Goal: Book appointment/travel/reservation

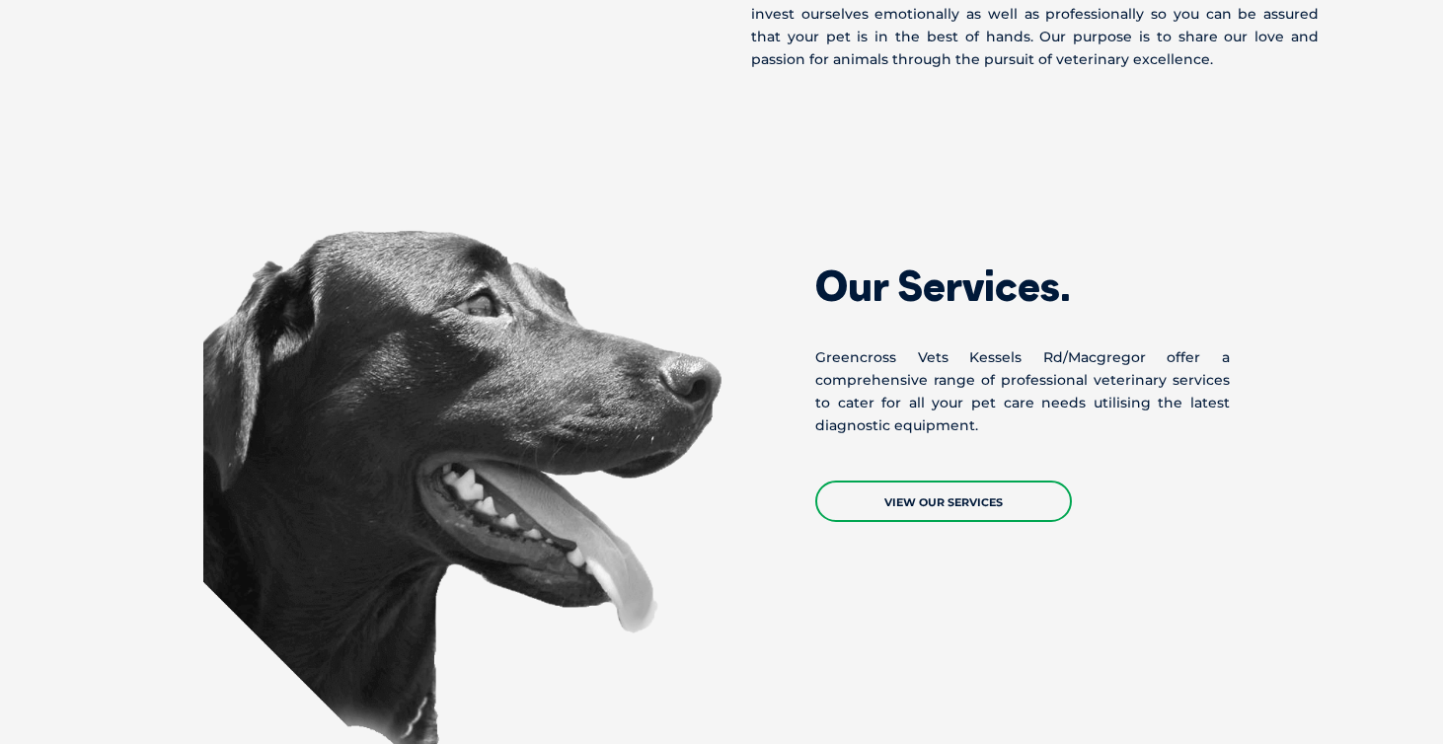
scroll to position [1138, 0]
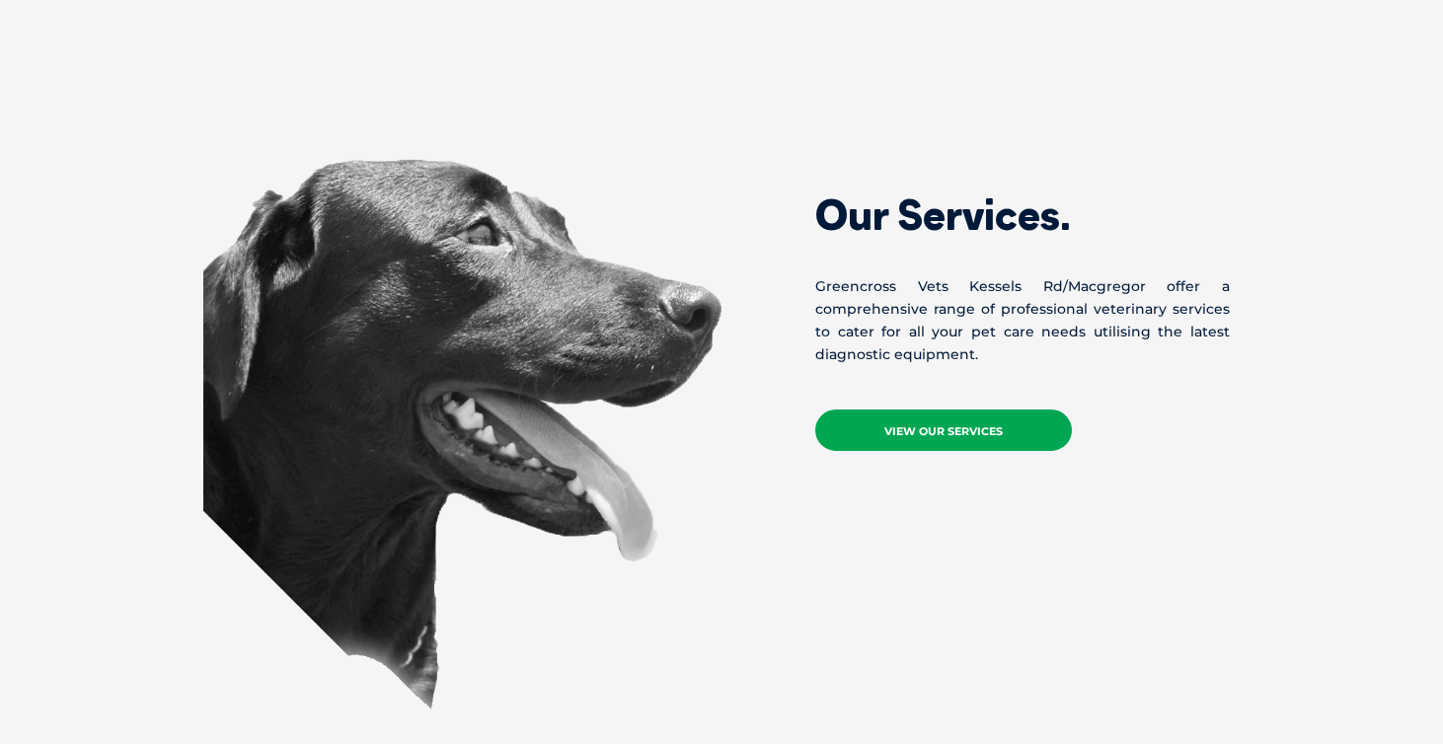
click at [937, 423] on link "View Our Services" at bounding box center [943, 429] width 257 height 41
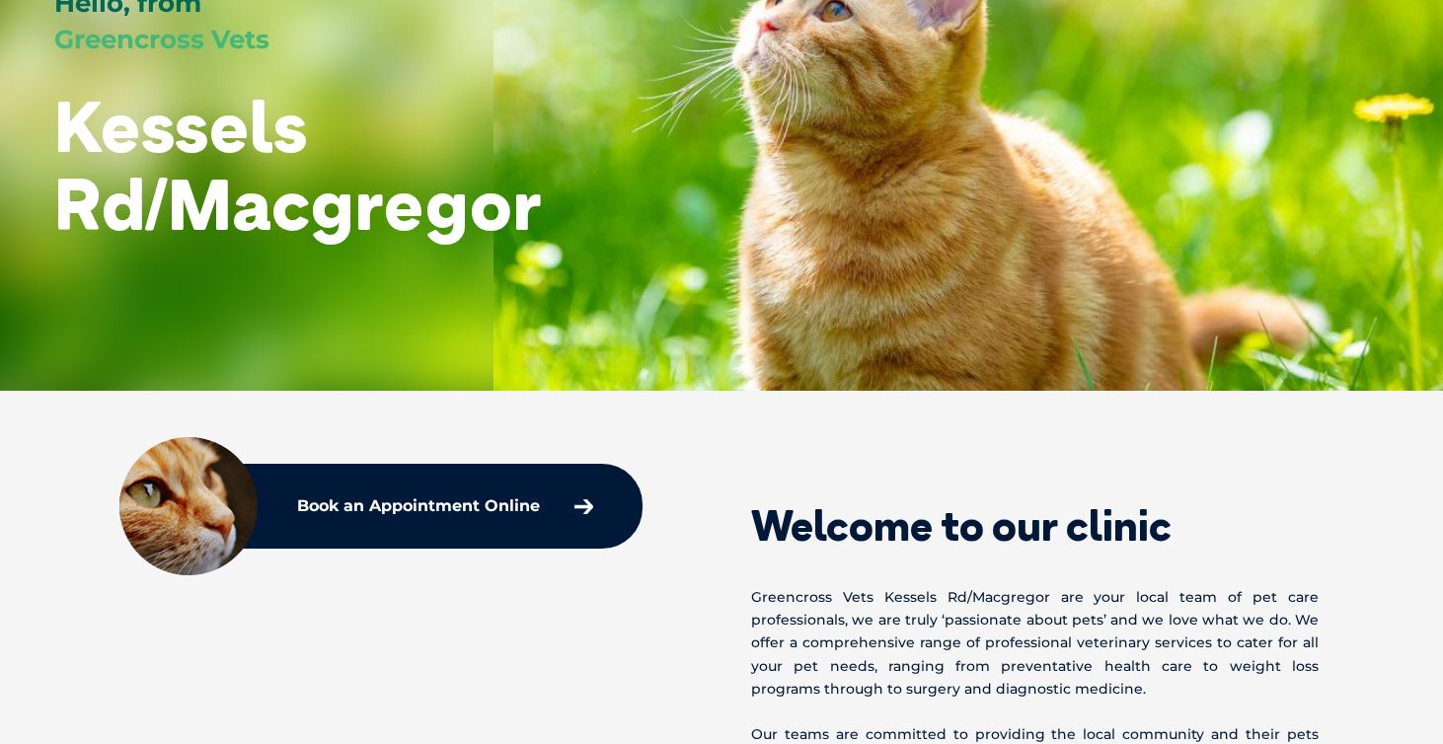
scroll to position [158, 0]
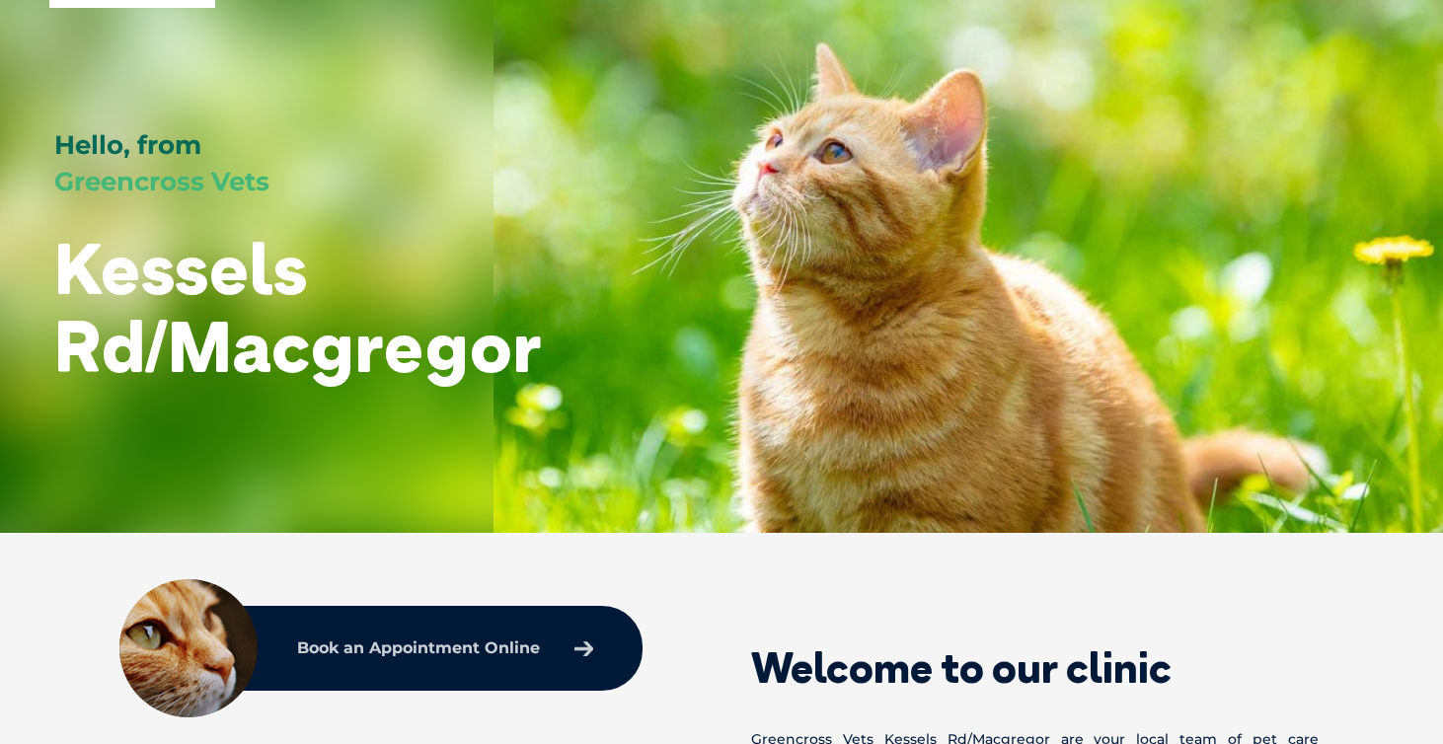
click at [390, 644] on p "Book an Appointment Online" at bounding box center [418, 648] width 243 height 16
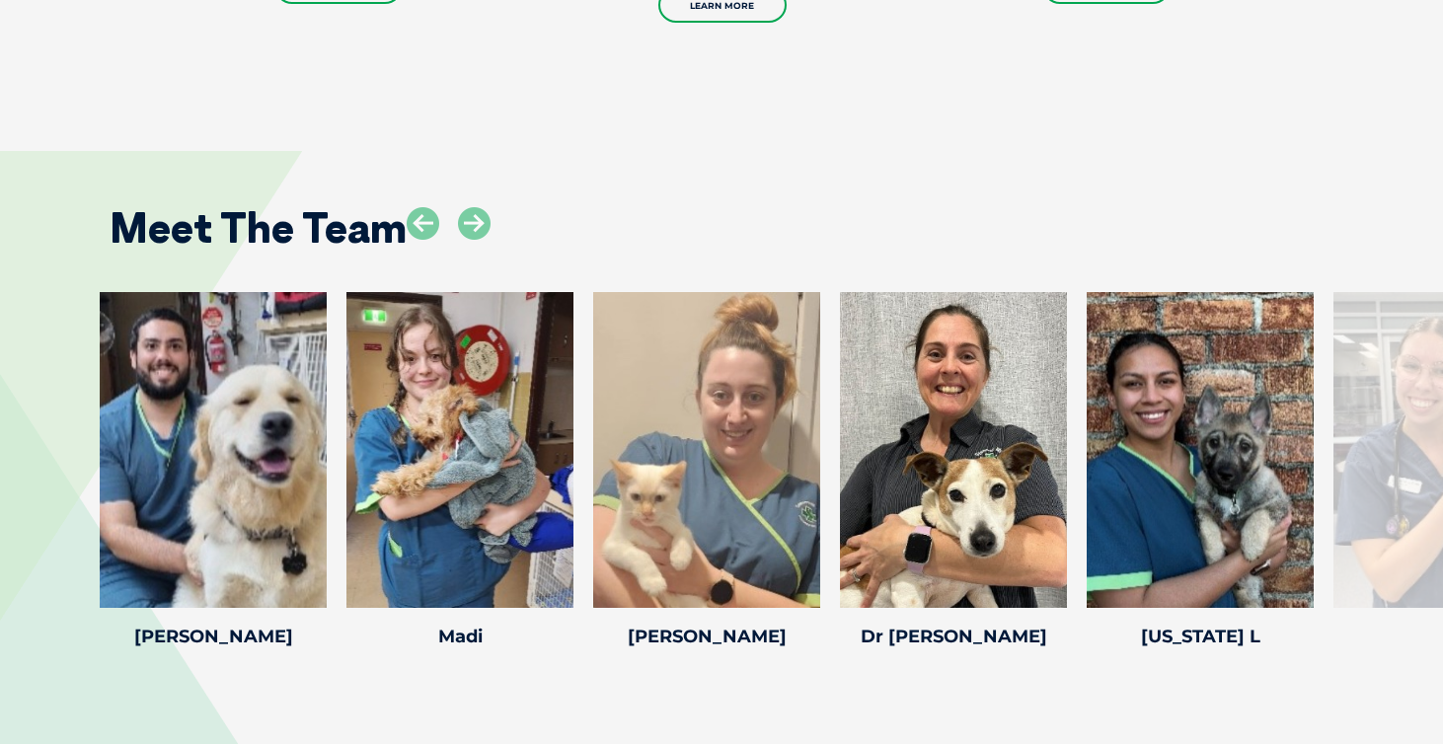
scroll to position [2423, 0]
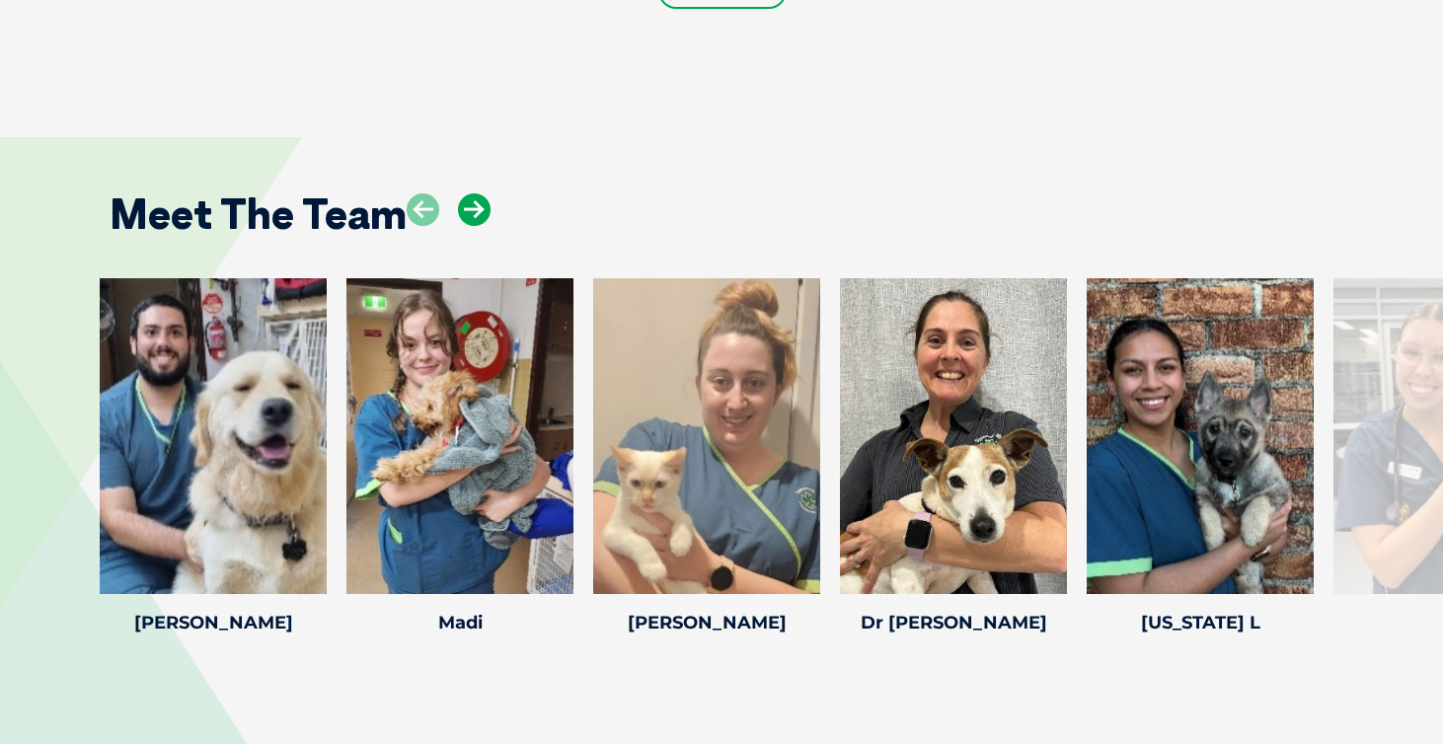
click at [471, 206] on icon at bounding box center [474, 209] width 33 height 33
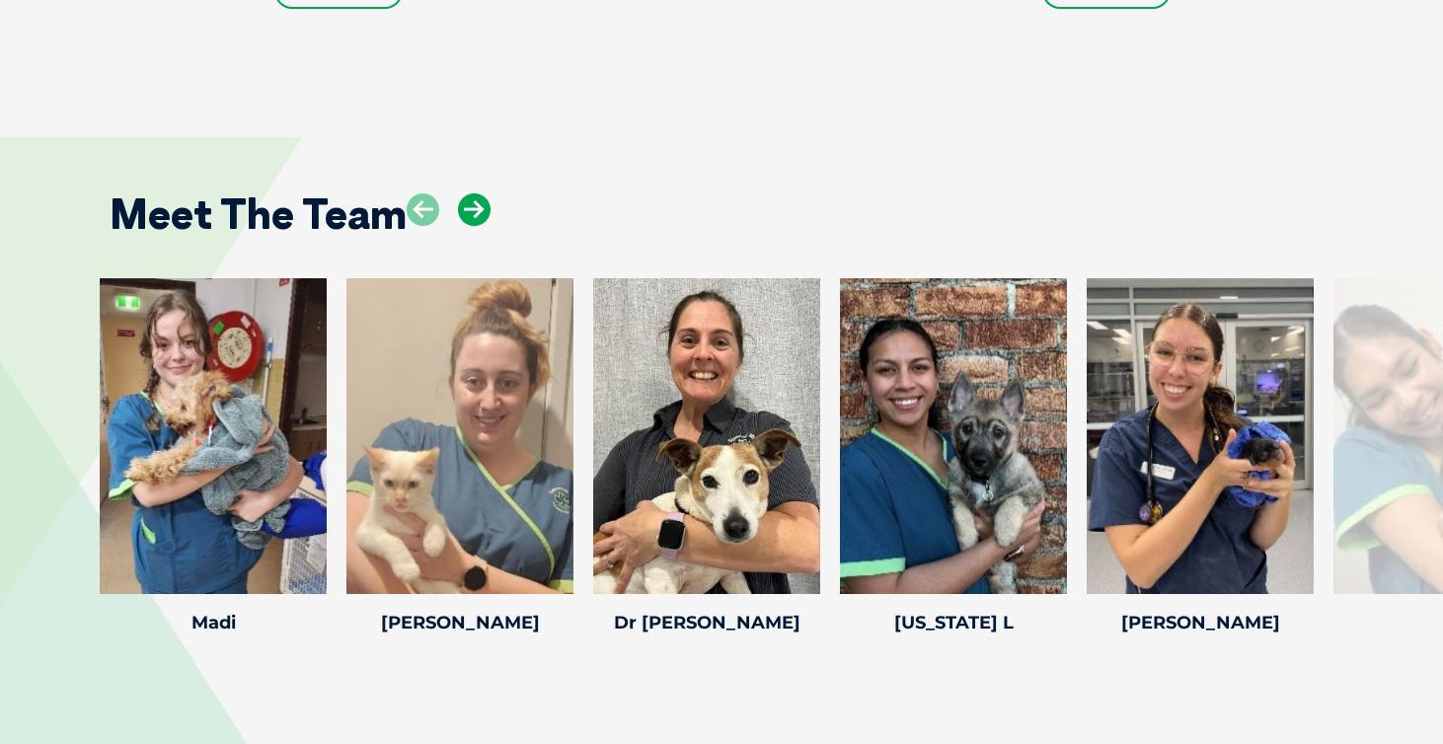
click at [471, 206] on icon at bounding box center [474, 209] width 33 height 33
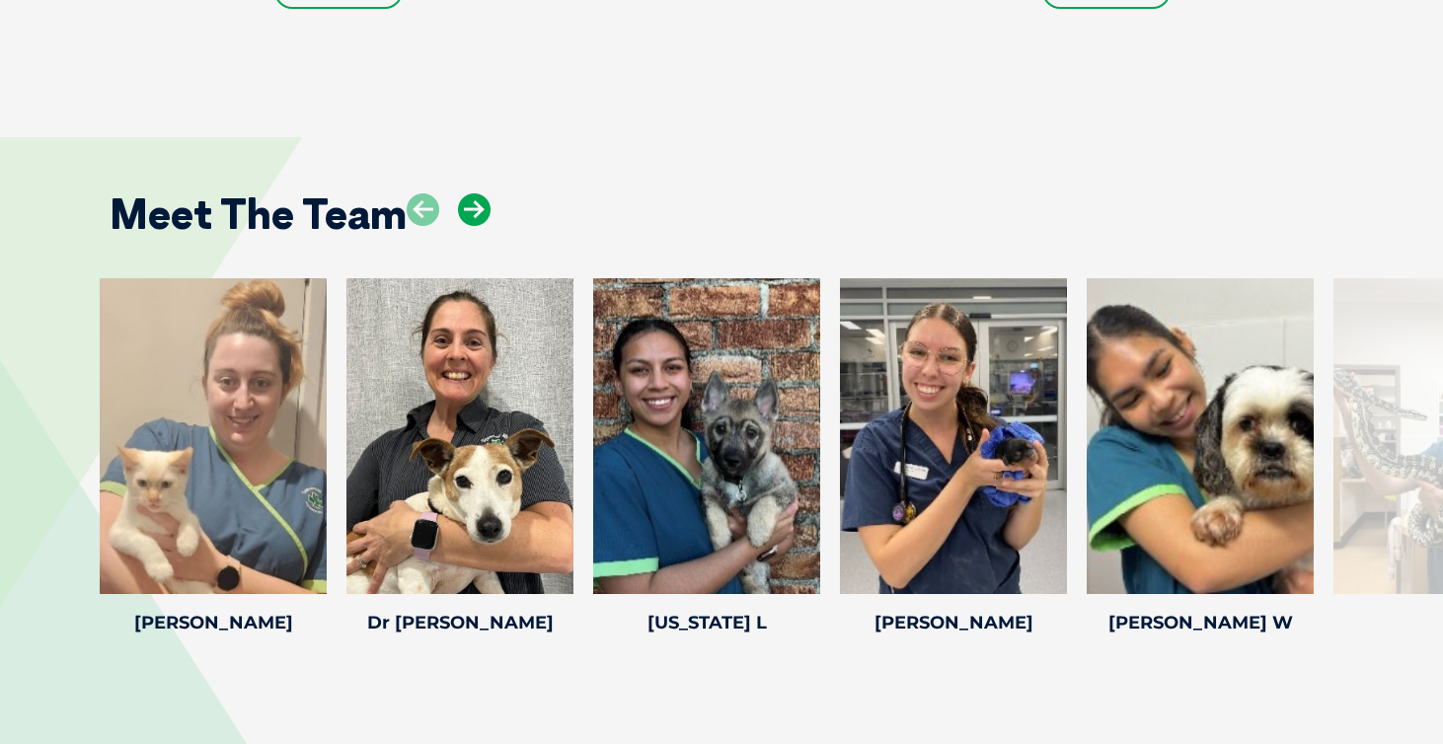
click at [471, 206] on icon at bounding box center [474, 209] width 33 height 33
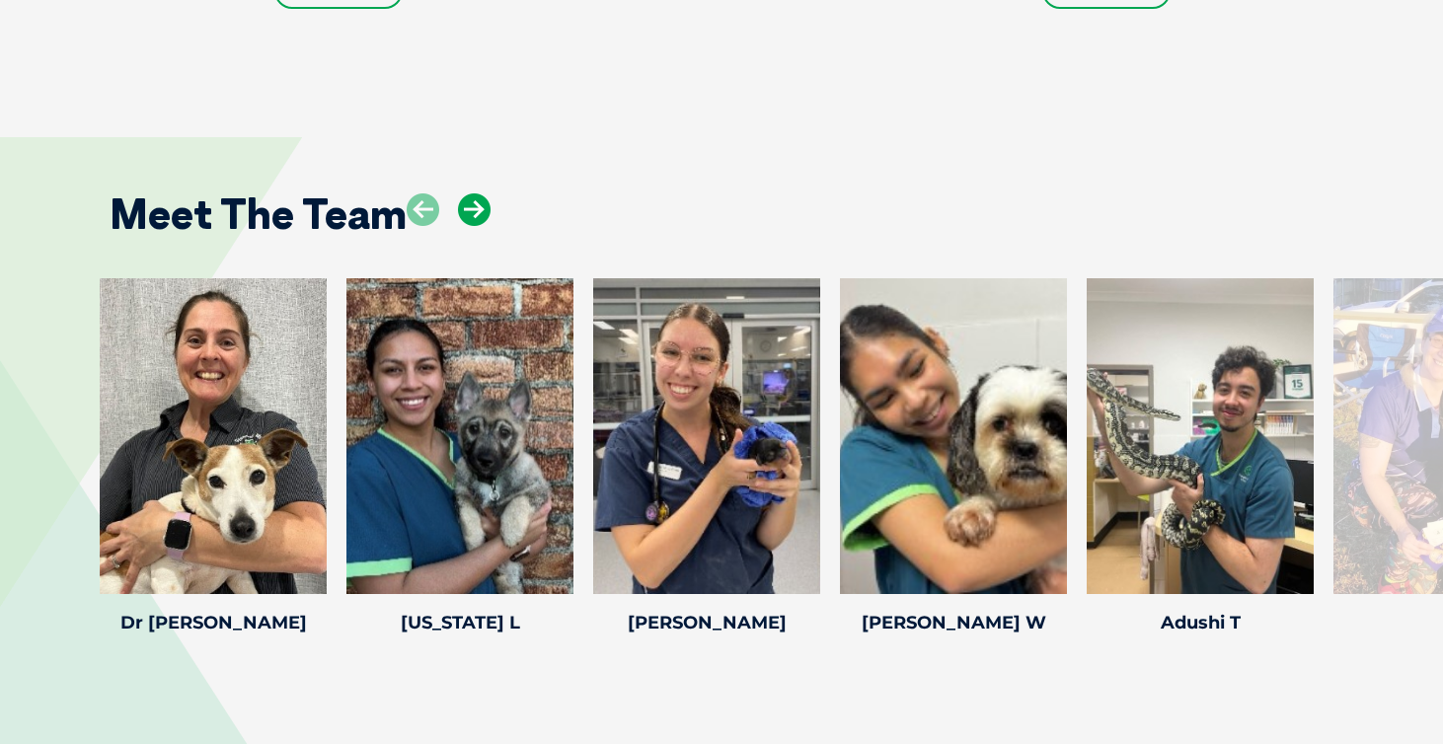
click at [472, 206] on icon at bounding box center [474, 209] width 33 height 33
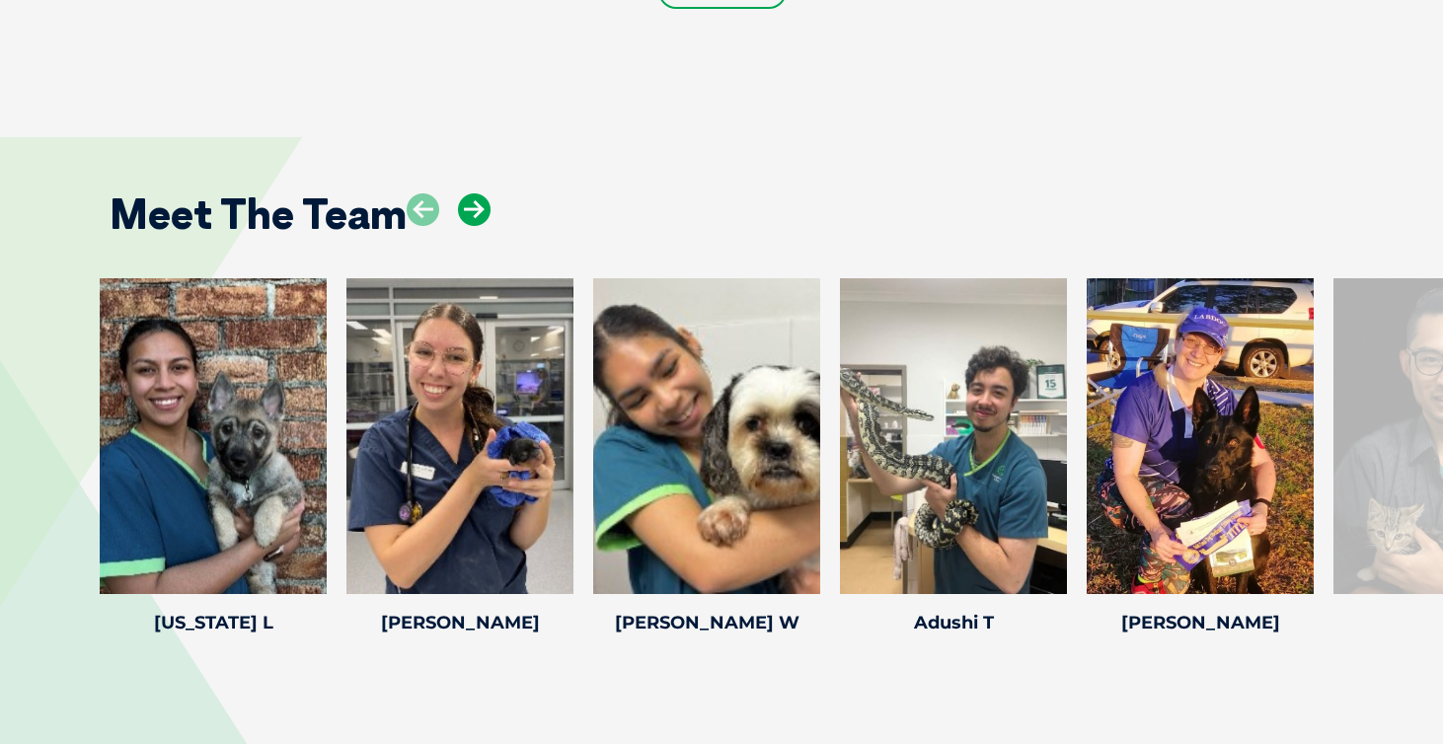
click at [472, 206] on icon at bounding box center [474, 209] width 33 height 33
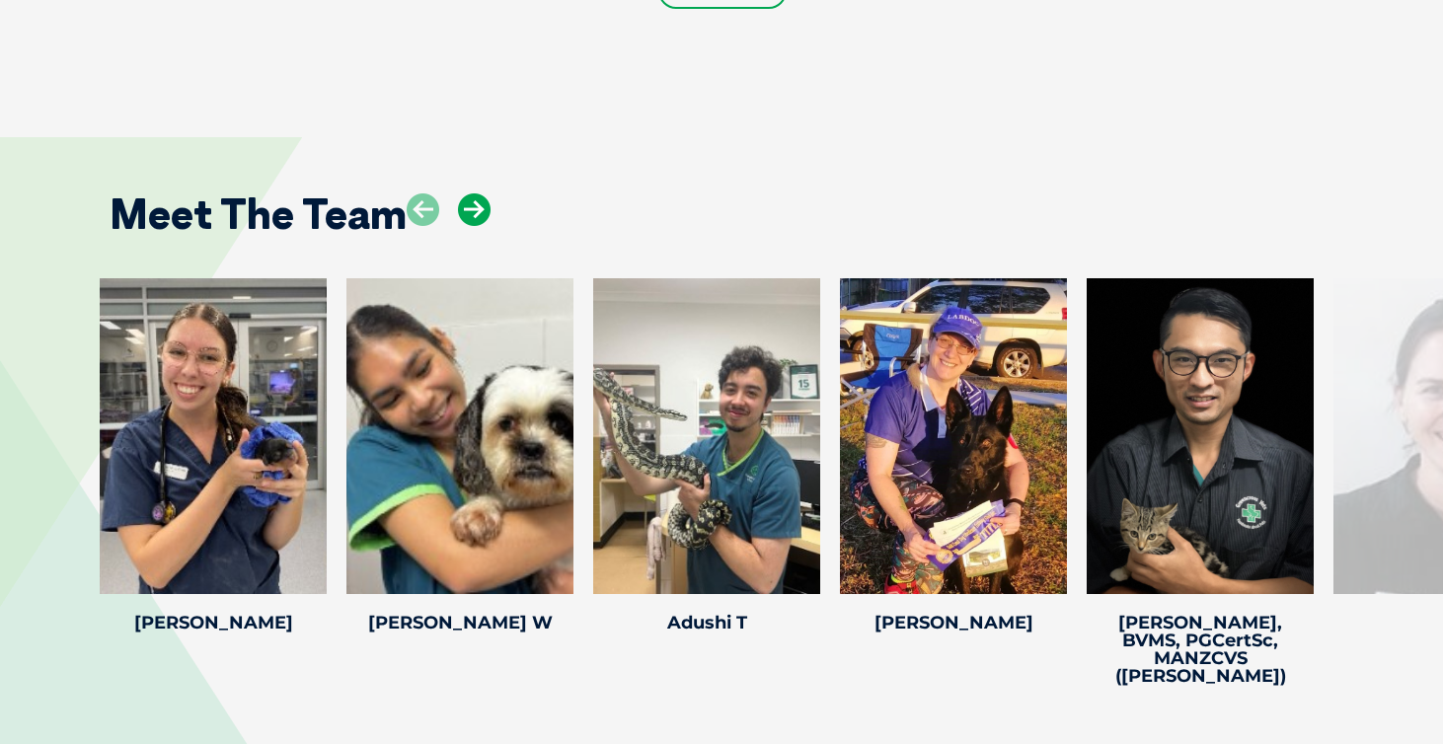
click at [473, 206] on icon at bounding box center [474, 209] width 33 height 33
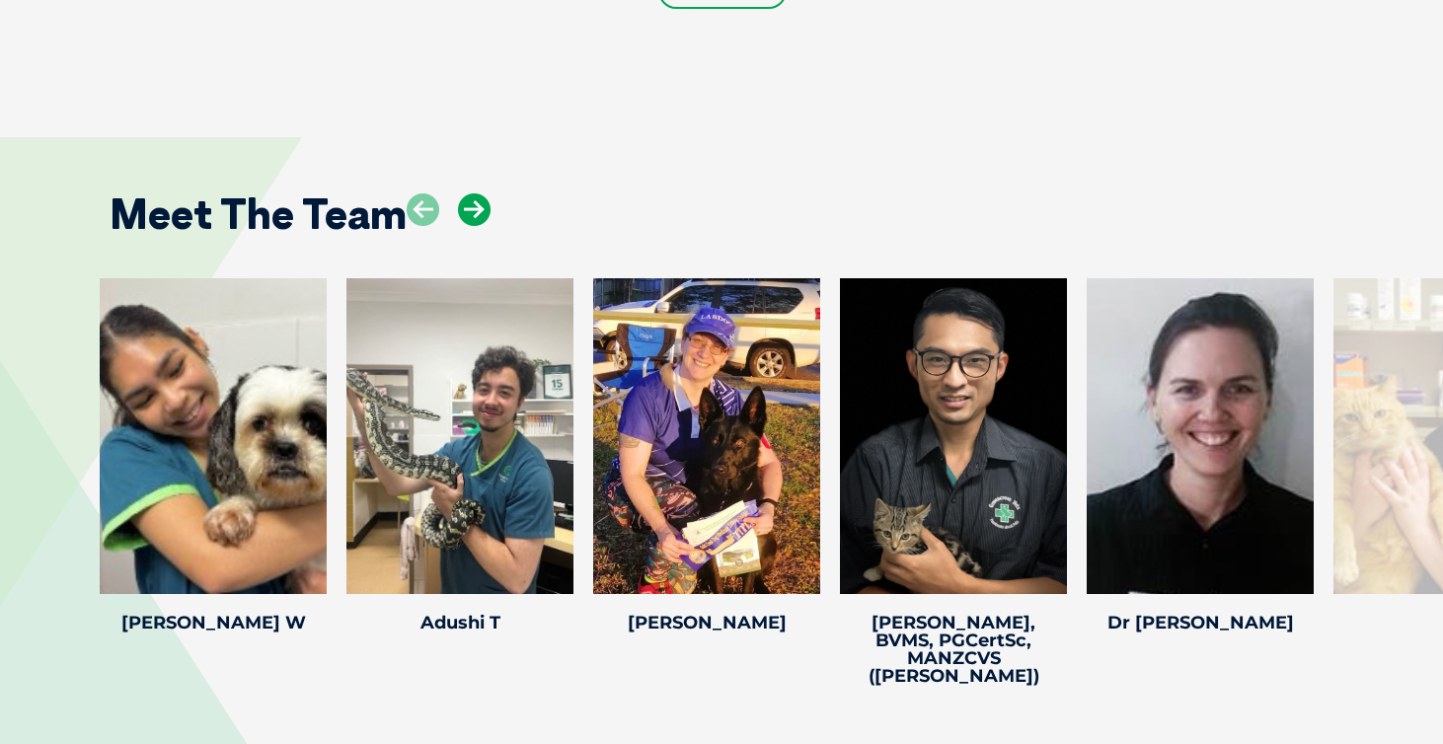
click at [473, 206] on icon at bounding box center [474, 209] width 33 height 33
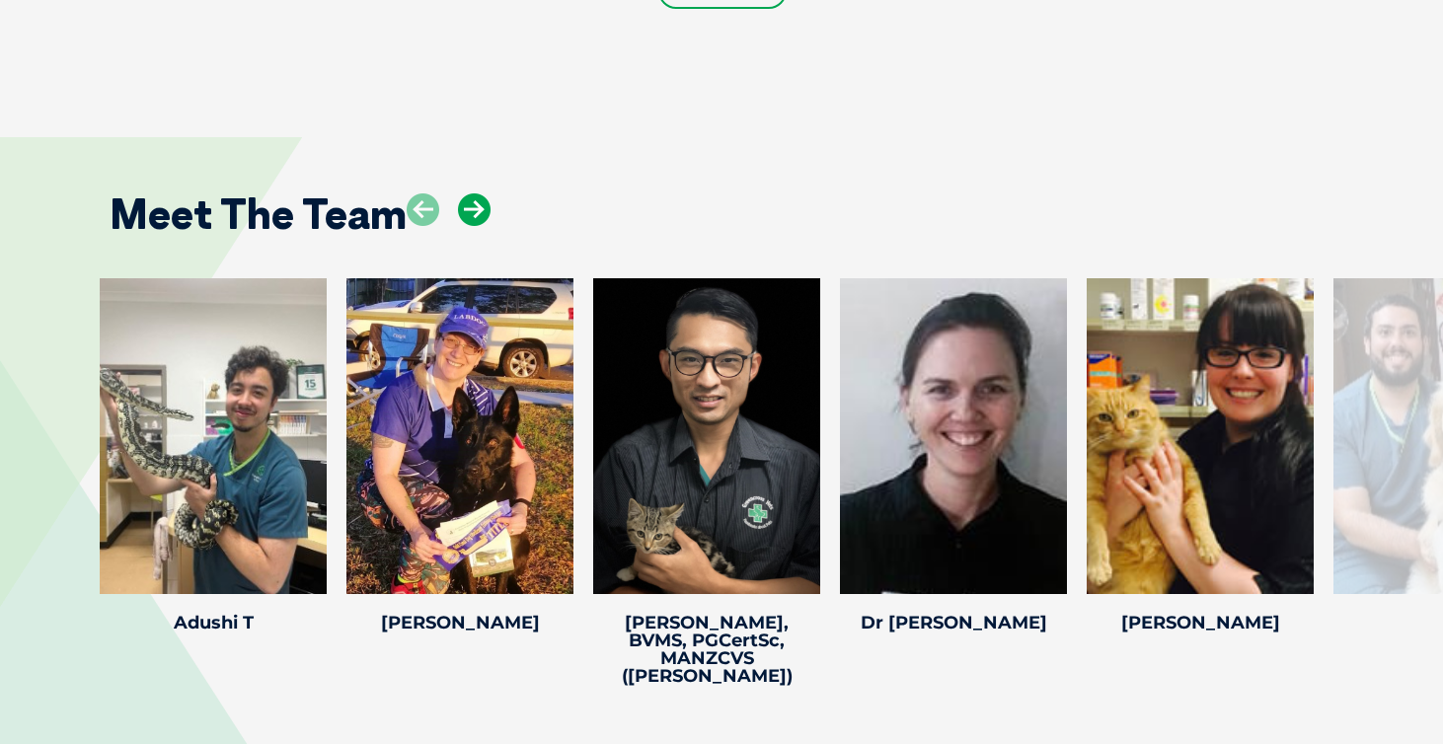
click at [473, 206] on icon at bounding box center [474, 209] width 33 height 33
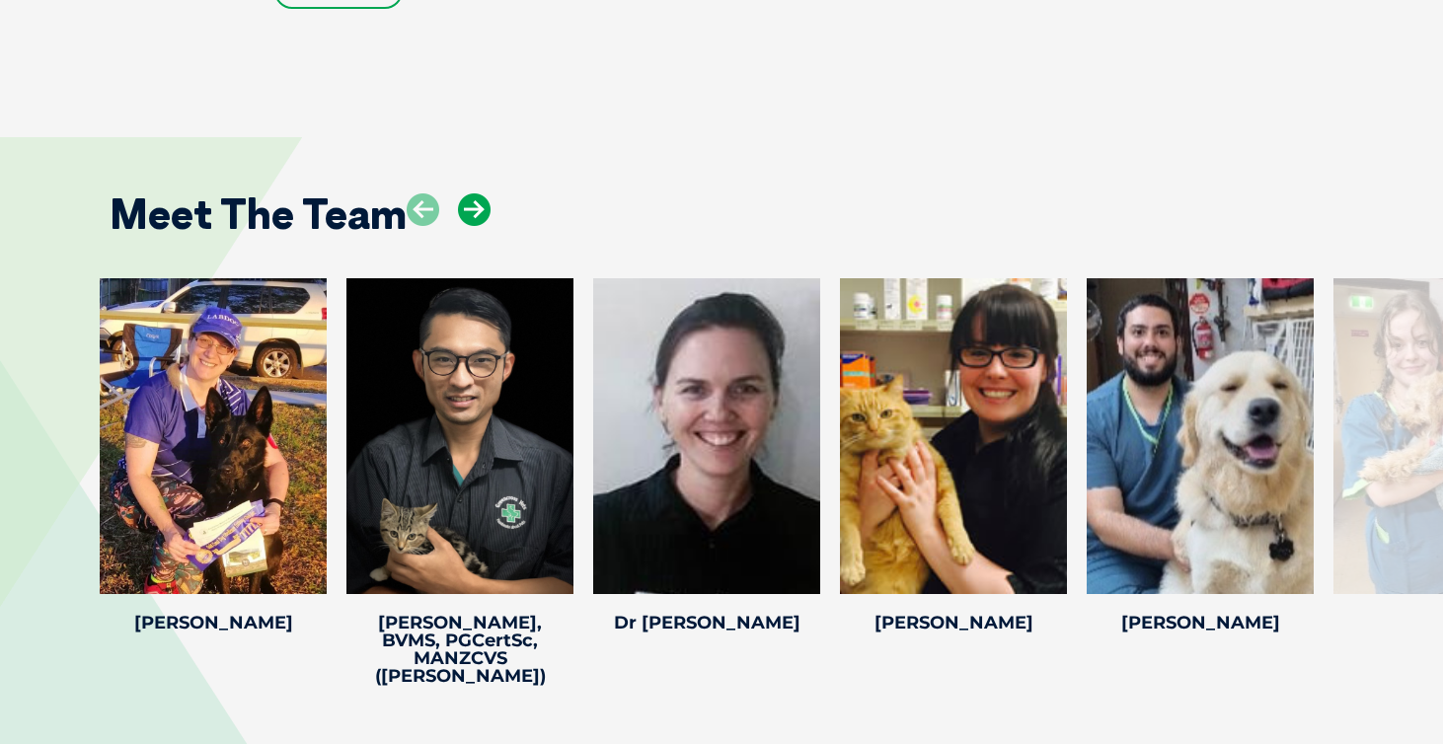
click at [473, 206] on icon at bounding box center [474, 209] width 33 height 33
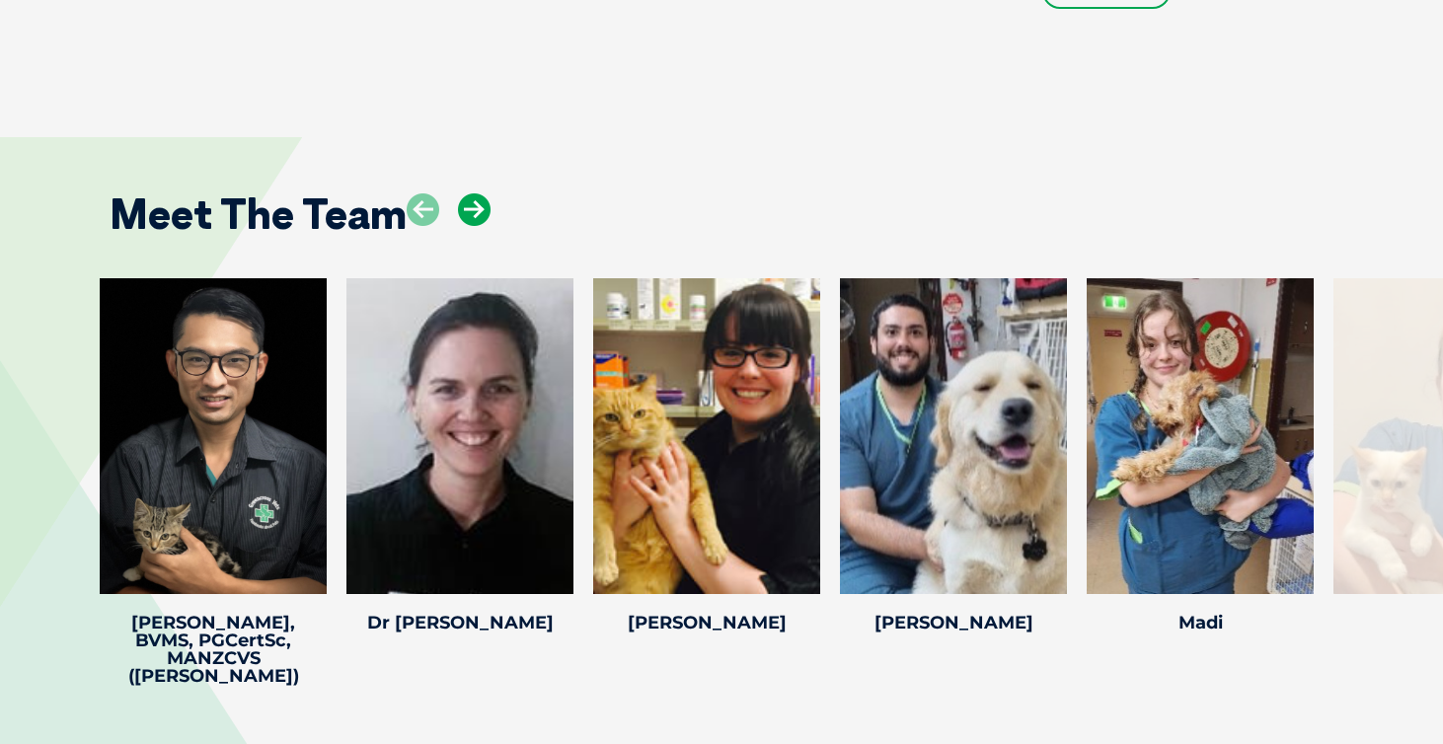
click at [473, 206] on icon at bounding box center [474, 209] width 33 height 33
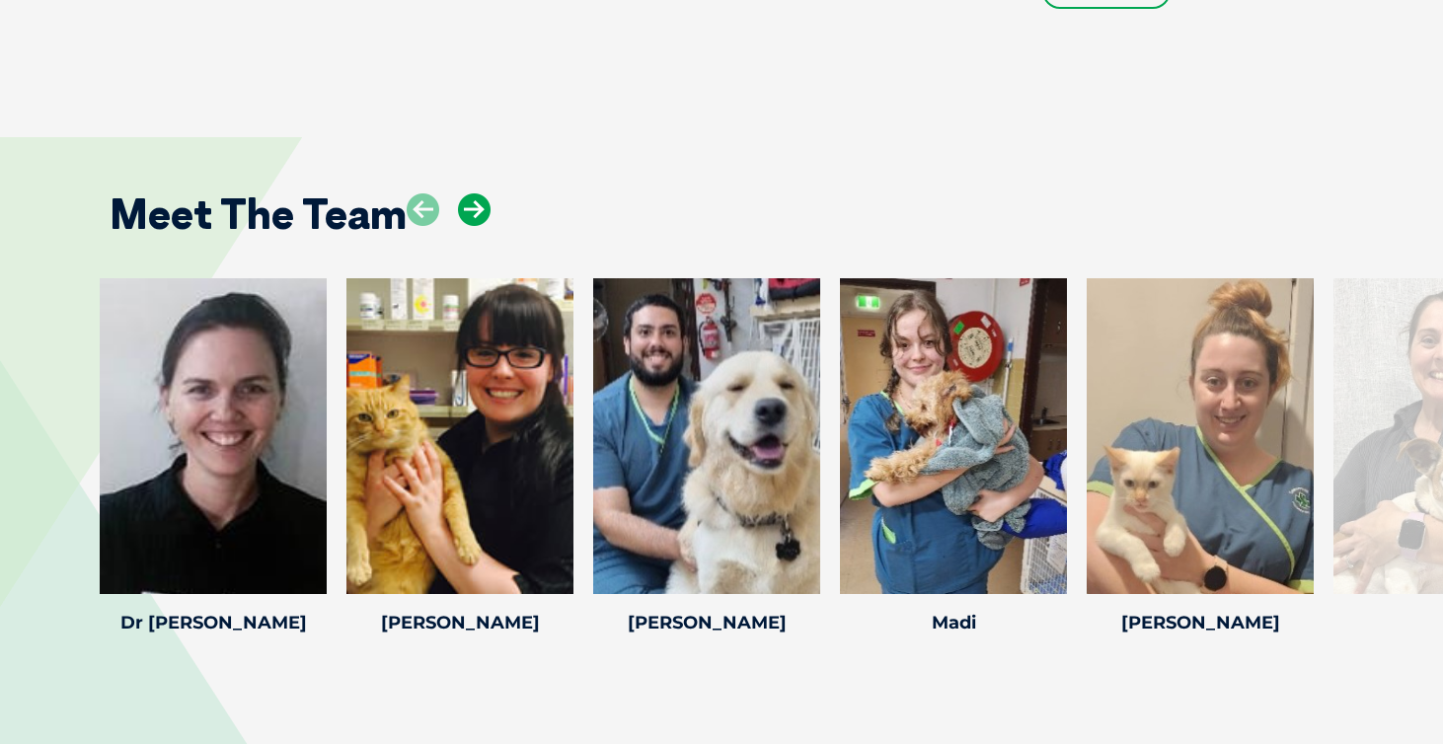
click at [473, 206] on icon at bounding box center [474, 209] width 33 height 33
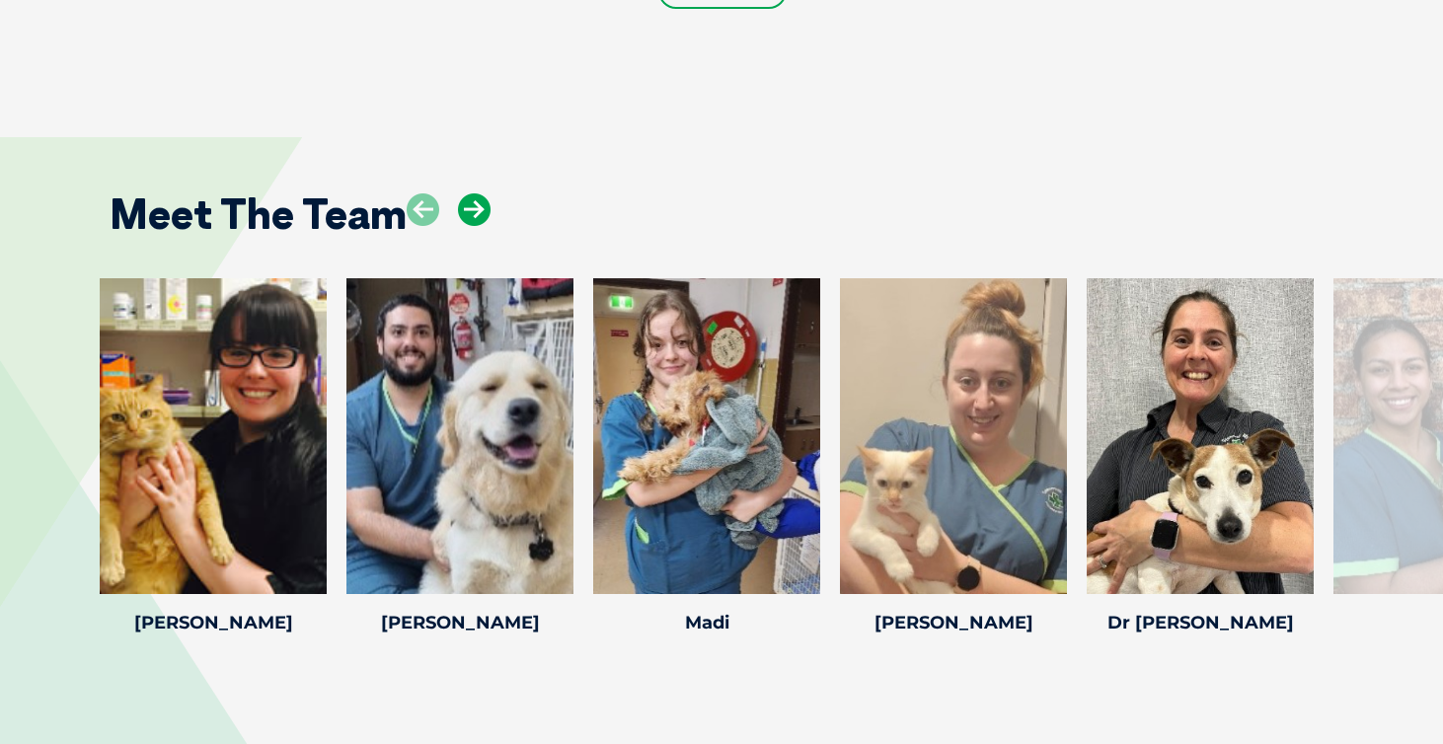
click at [473, 206] on icon at bounding box center [474, 209] width 33 height 33
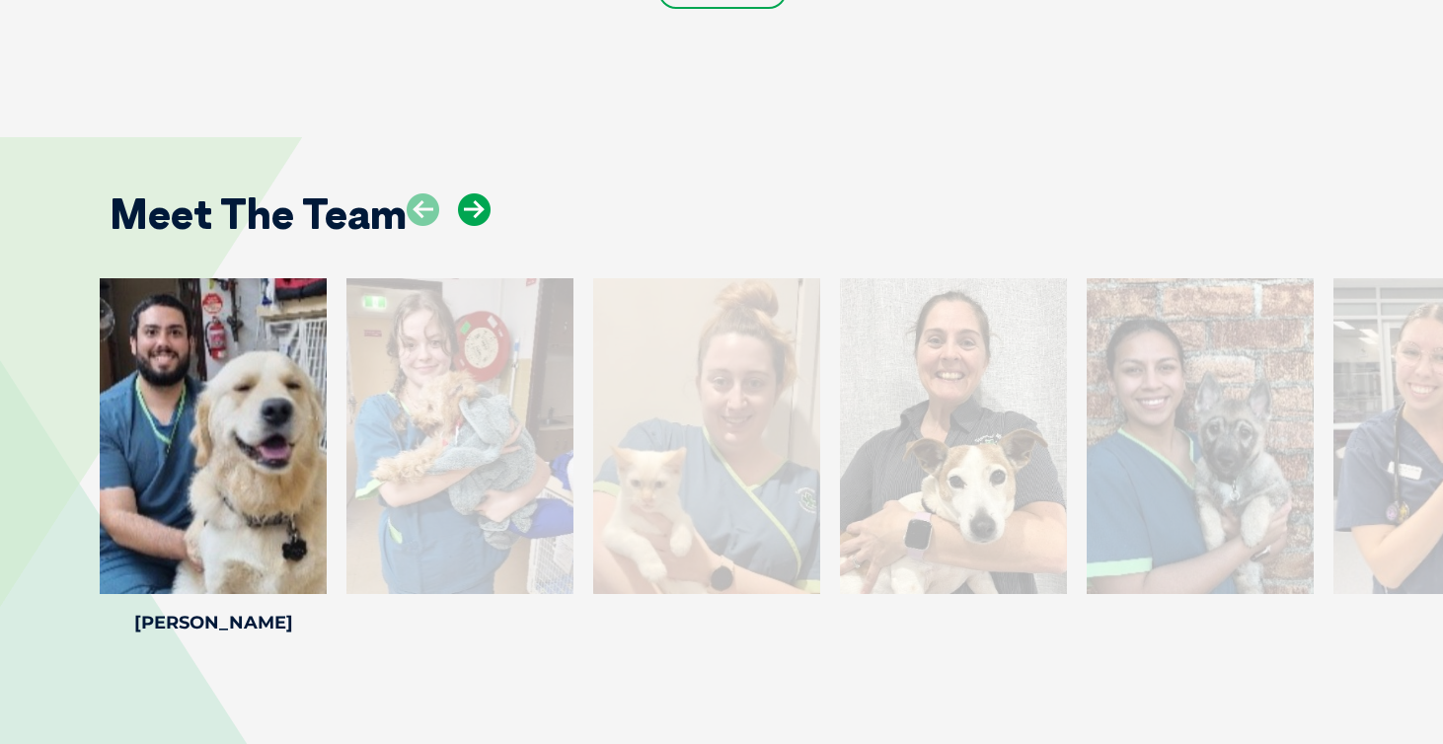
click at [473, 206] on icon at bounding box center [474, 209] width 33 height 33
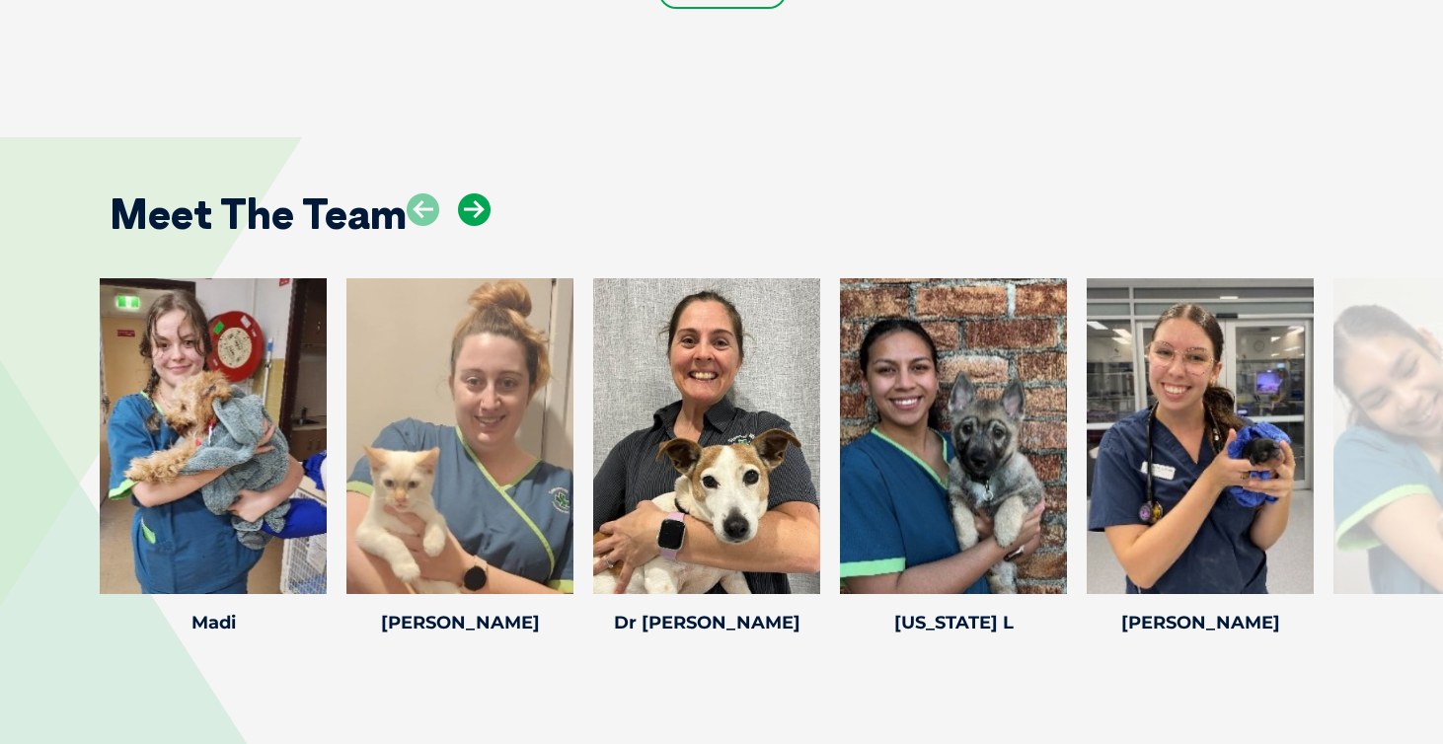
click at [473, 206] on icon at bounding box center [474, 209] width 33 height 33
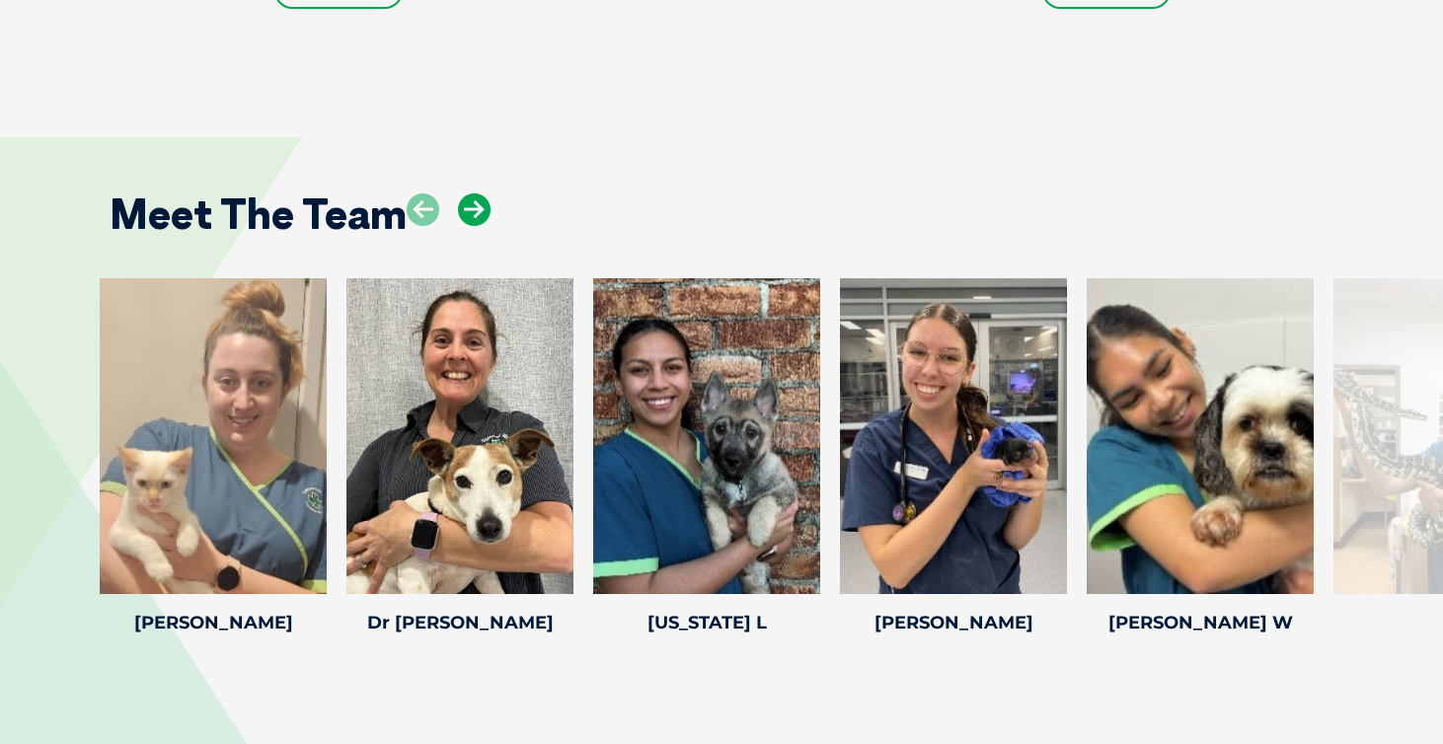
click at [473, 206] on icon at bounding box center [474, 209] width 33 height 33
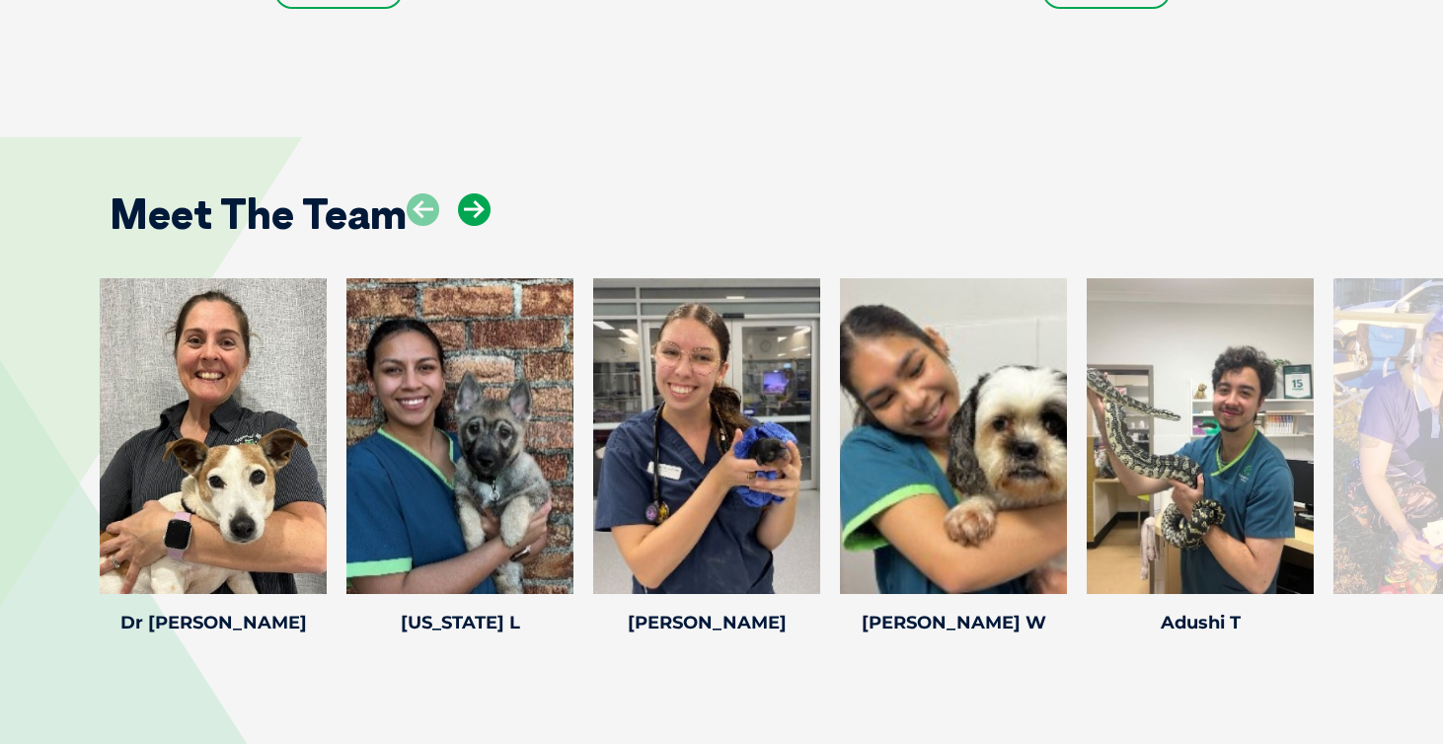
click at [473, 206] on icon at bounding box center [474, 209] width 33 height 33
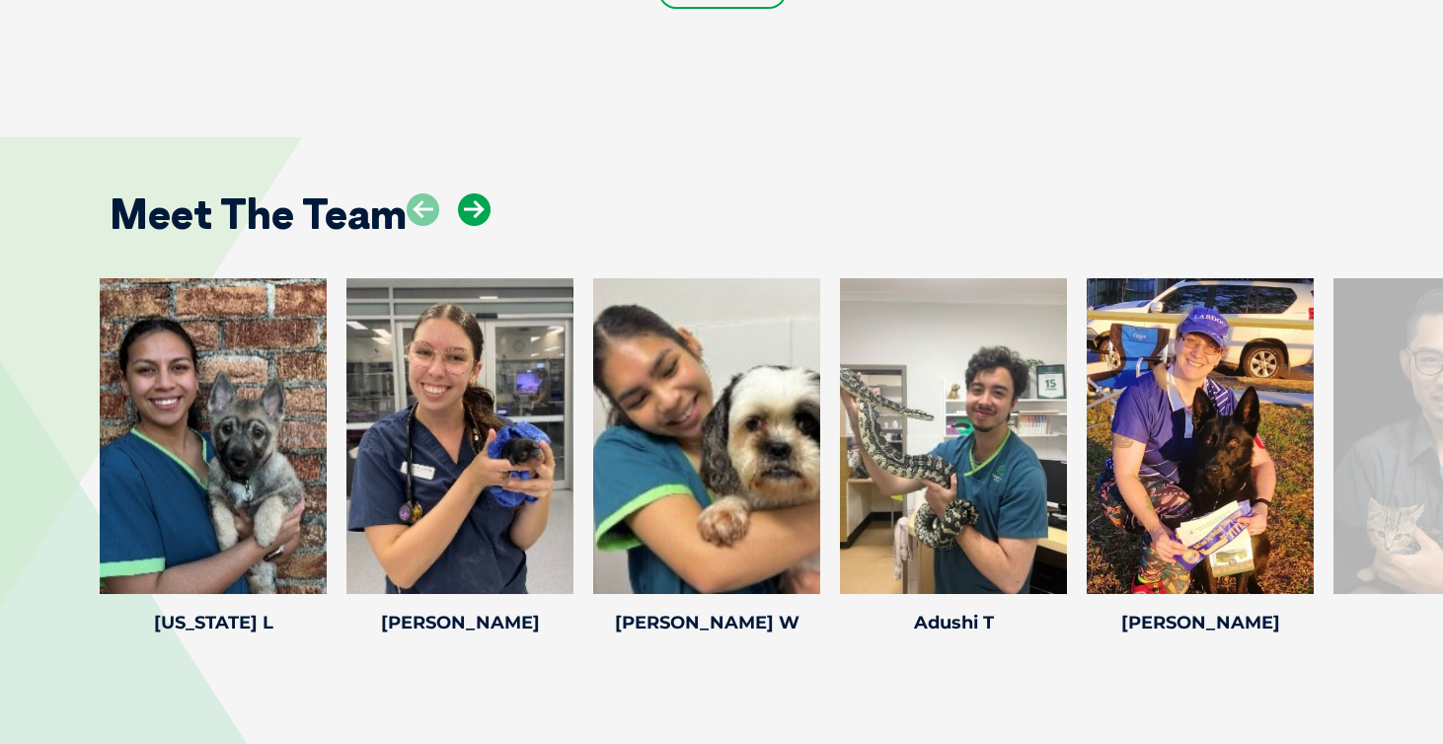
click at [473, 206] on icon at bounding box center [474, 209] width 33 height 33
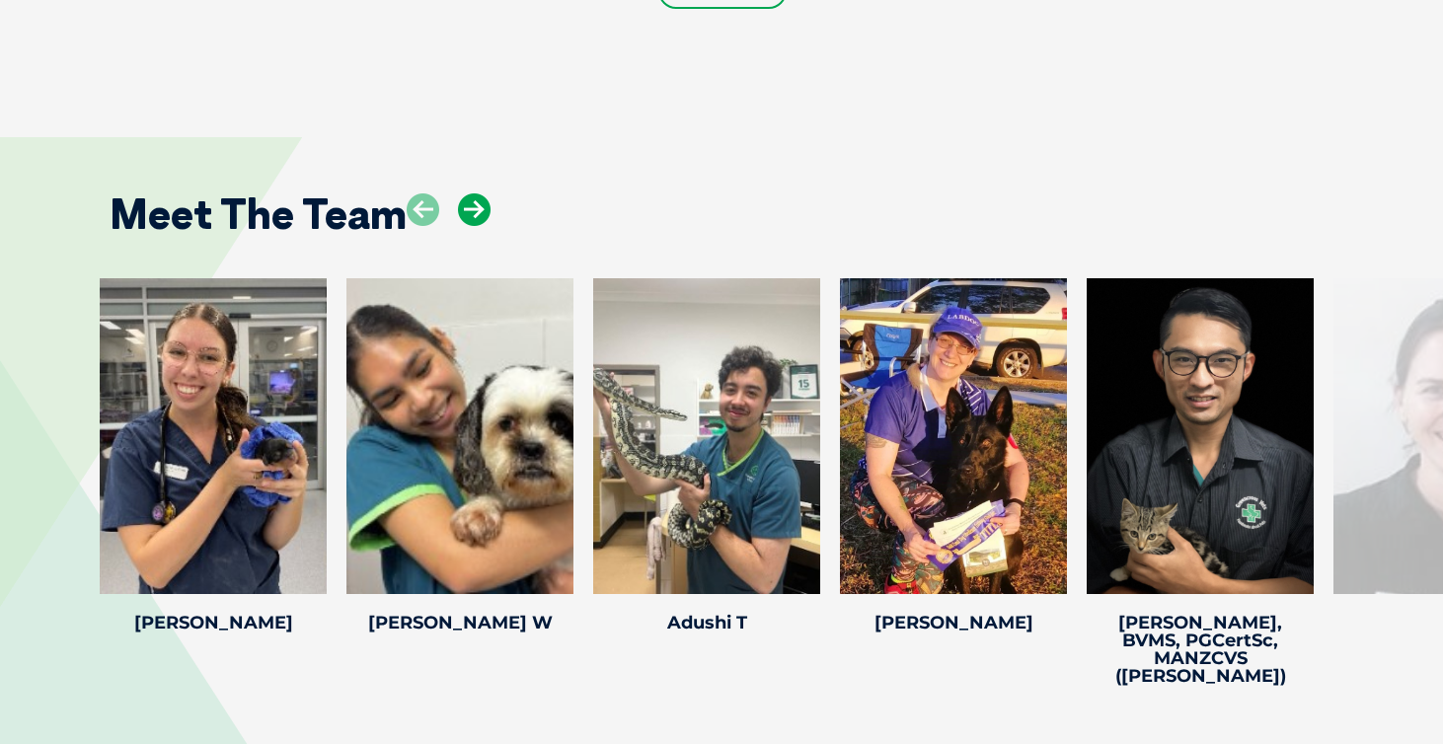
click at [473, 206] on icon at bounding box center [474, 209] width 33 height 33
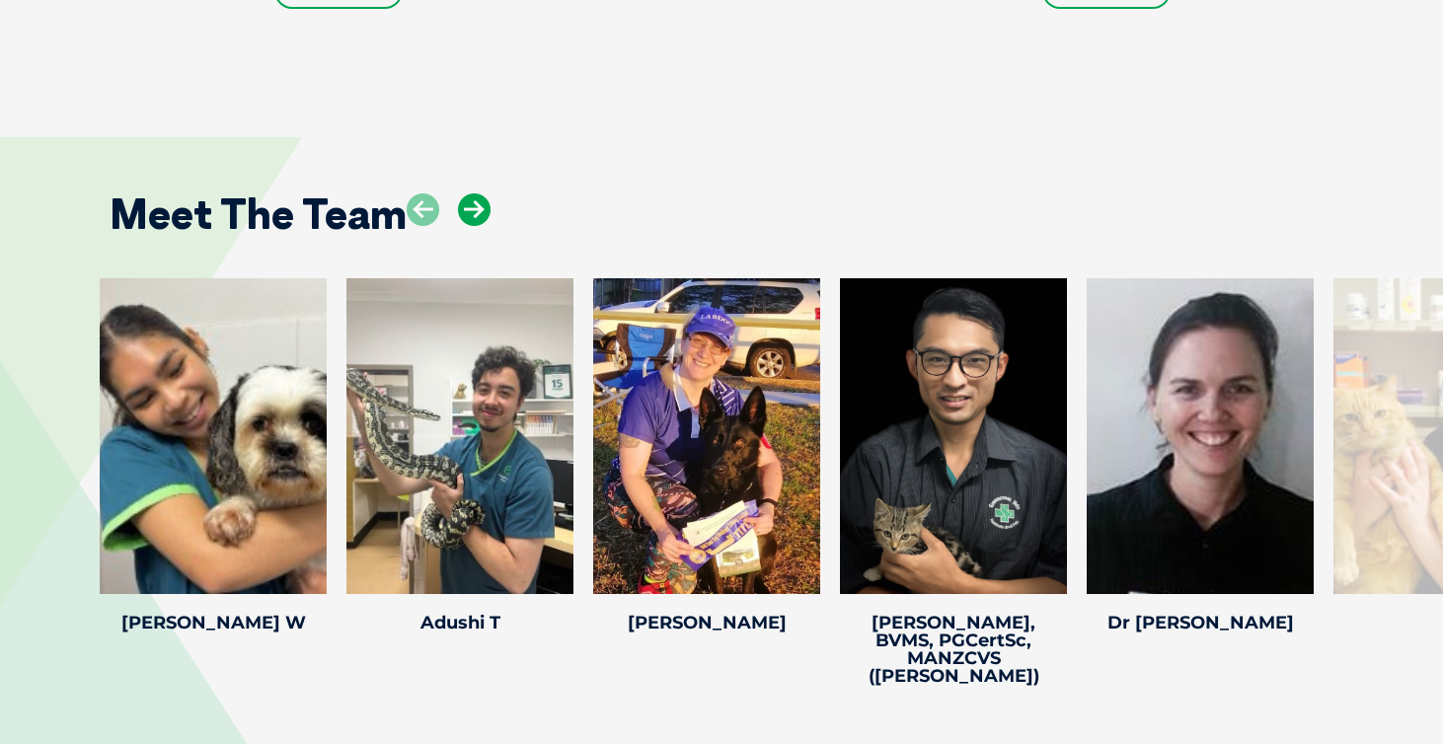
click at [473, 207] on icon at bounding box center [474, 209] width 33 height 33
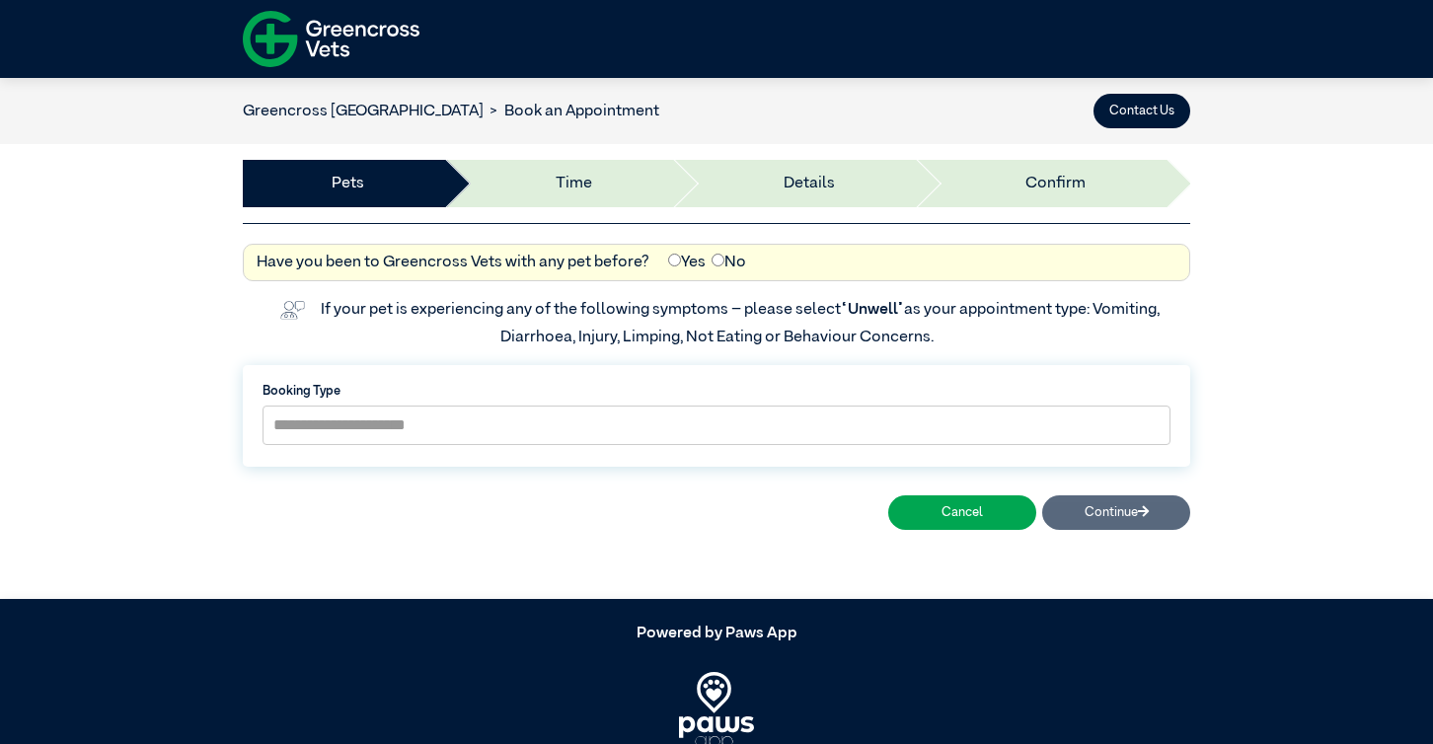
click at [582, 186] on li "Time" at bounding box center [557, 183] width 228 height 47
click at [955, 517] on button "Cancel" at bounding box center [962, 512] width 148 height 35
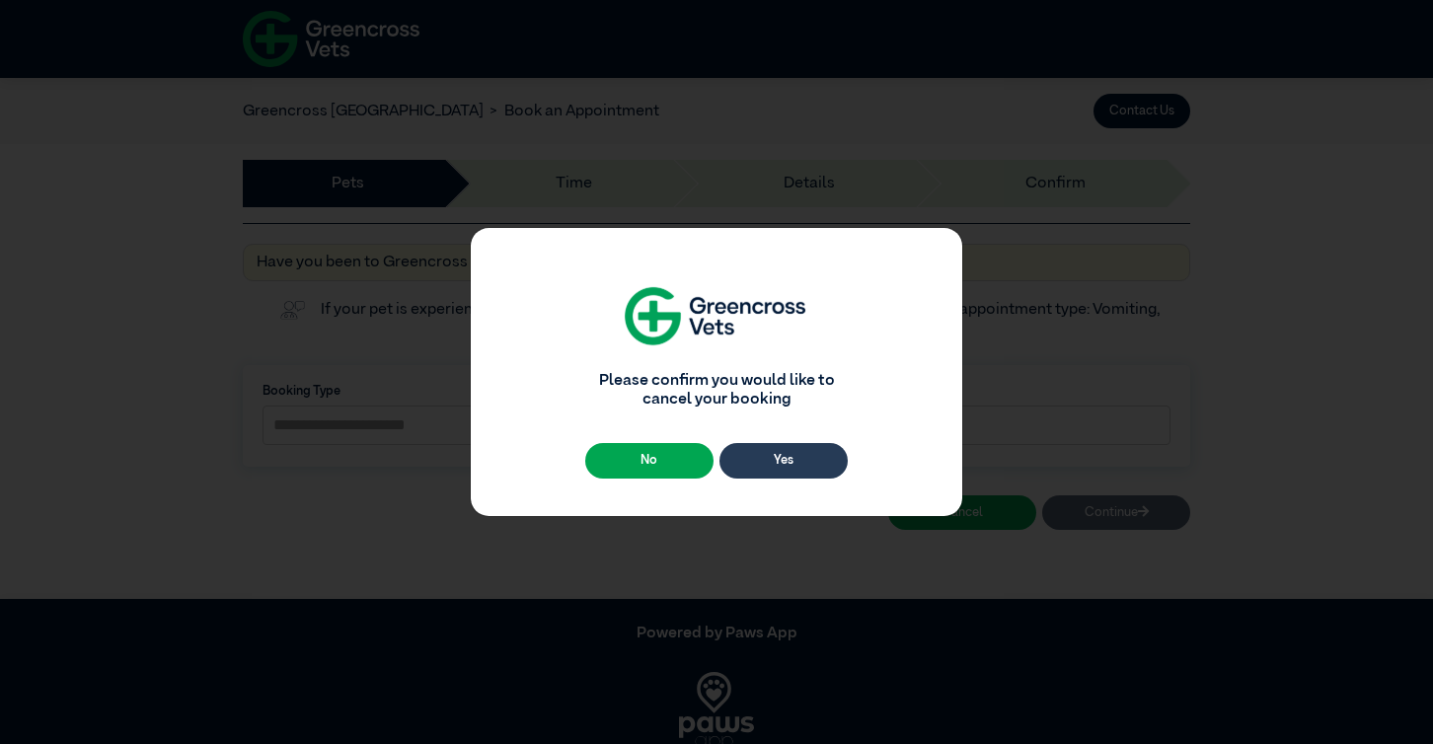
click at [783, 456] on button "Yes" at bounding box center [783, 460] width 128 height 35
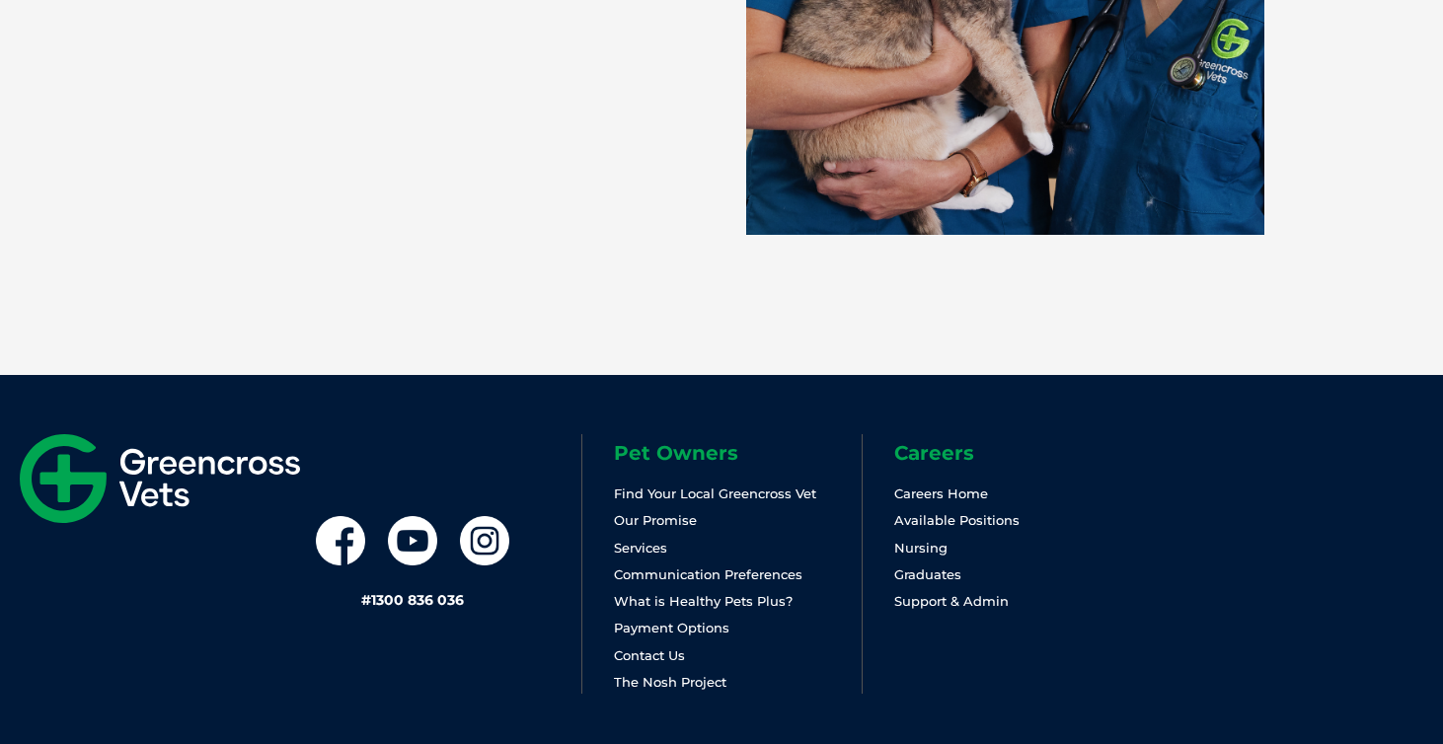
scroll to position [4338, 0]
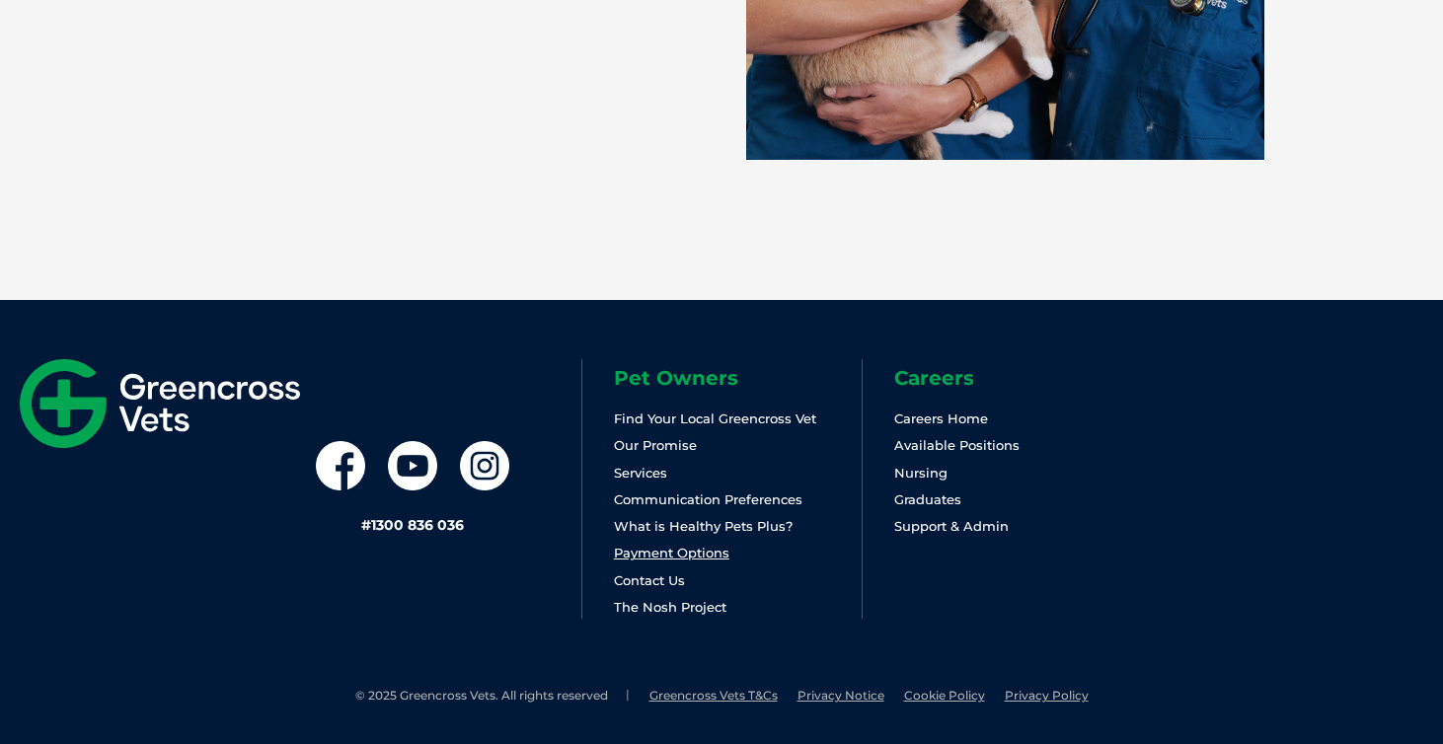
click at [650, 555] on link "Payment Options" at bounding box center [671, 553] width 115 height 16
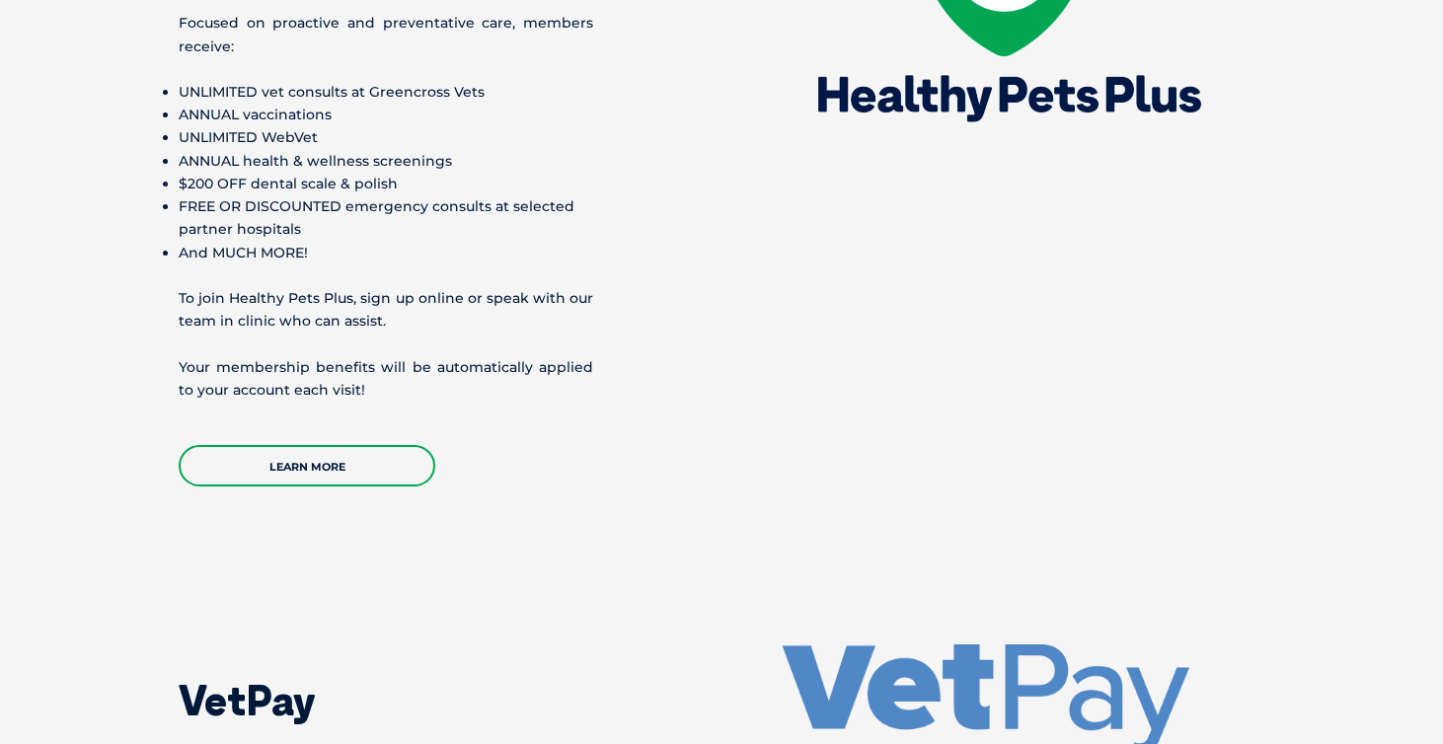
scroll to position [2852, 0]
